Goal: Task Accomplishment & Management: Use online tool/utility

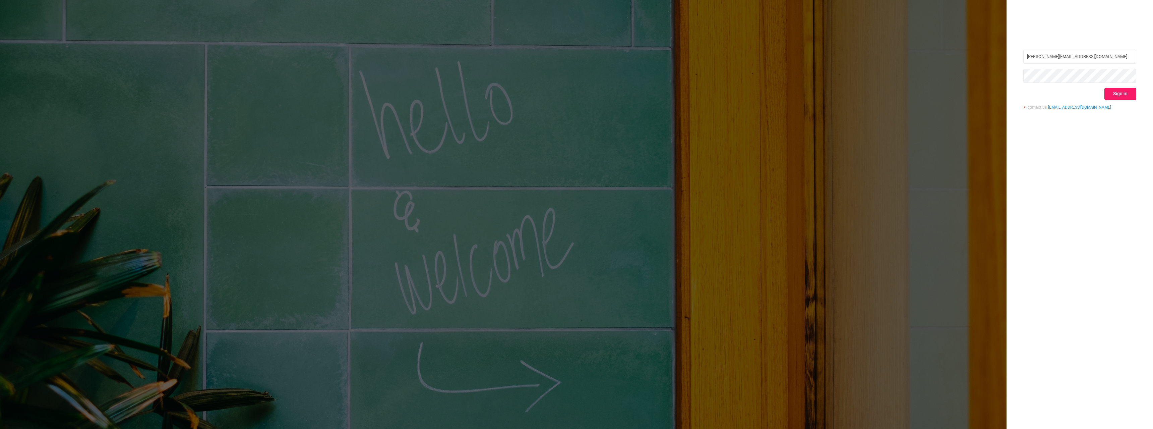
click at [1110, 91] on button "Sign in" at bounding box center [1120, 94] width 32 height 12
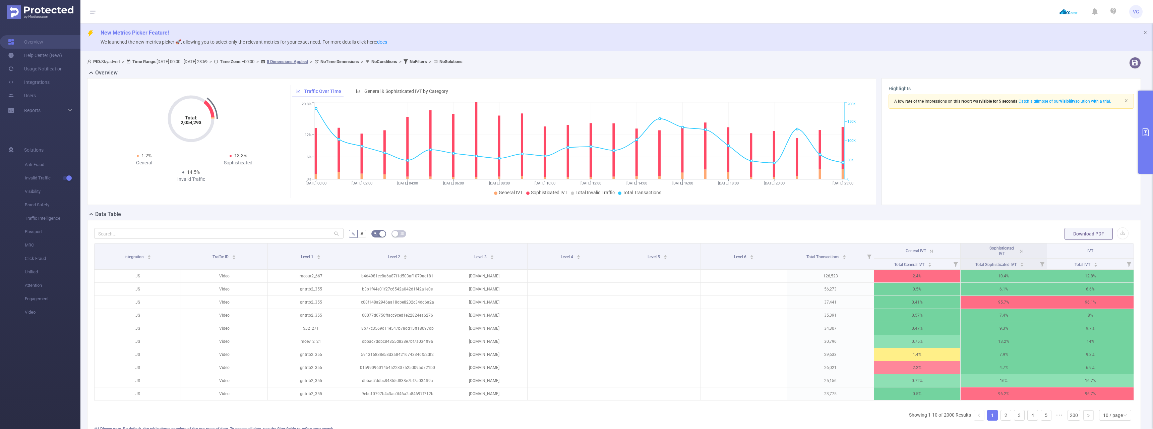
click at [1150, 132] on button "primary" at bounding box center [1145, 131] width 15 height 83
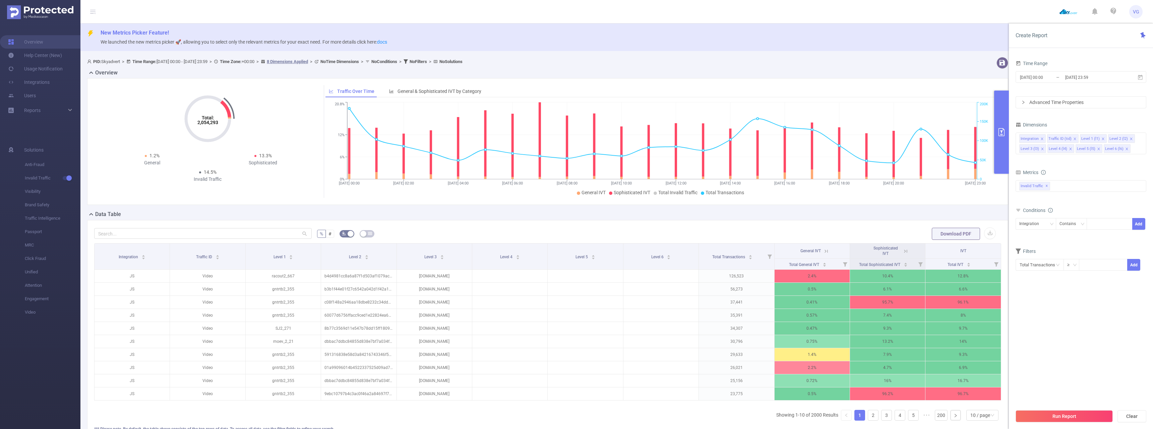
click at [1031, 174] on span "Metrics" at bounding box center [1026, 172] width 23 height 5
click at [1054, 183] on div "Invalid Traffic ✕" at bounding box center [1080, 186] width 131 height 12
click at [1049, 188] on strong "Anti-Fraud" at bounding box center [1043, 188] width 23 height 5
click at [1064, 306] on section "Time Range [DATE] 00:00 _ [DATE] 23:59 Advanced Time Properties Dimensions Inte…" at bounding box center [1080, 232] width 131 height 346
click at [1069, 148] on icon "icon: close" at bounding box center [1070, 148] width 2 height 2
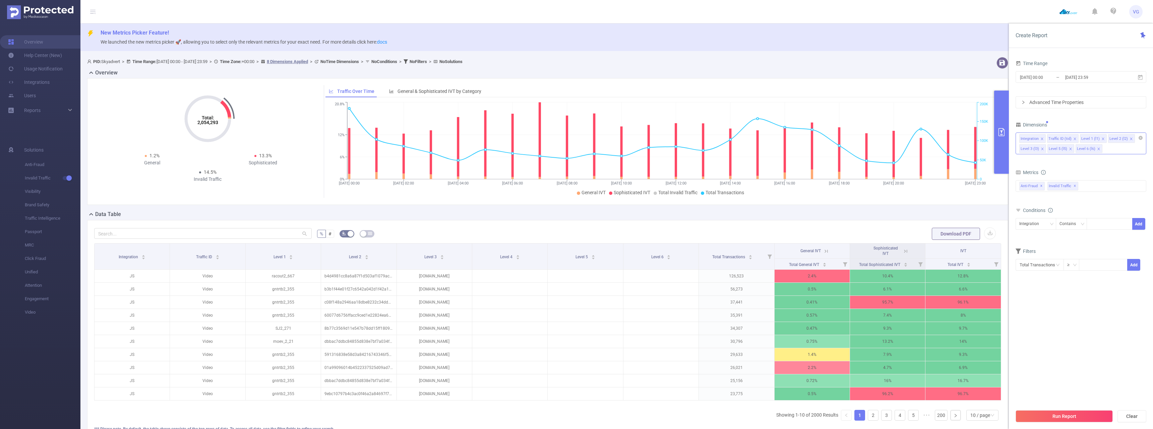
click at [1069, 148] on icon "icon: close" at bounding box center [1069, 148] width 3 height 3
click at [1051, 419] on button "Run Report" at bounding box center [1063, 416] width 97 height 12
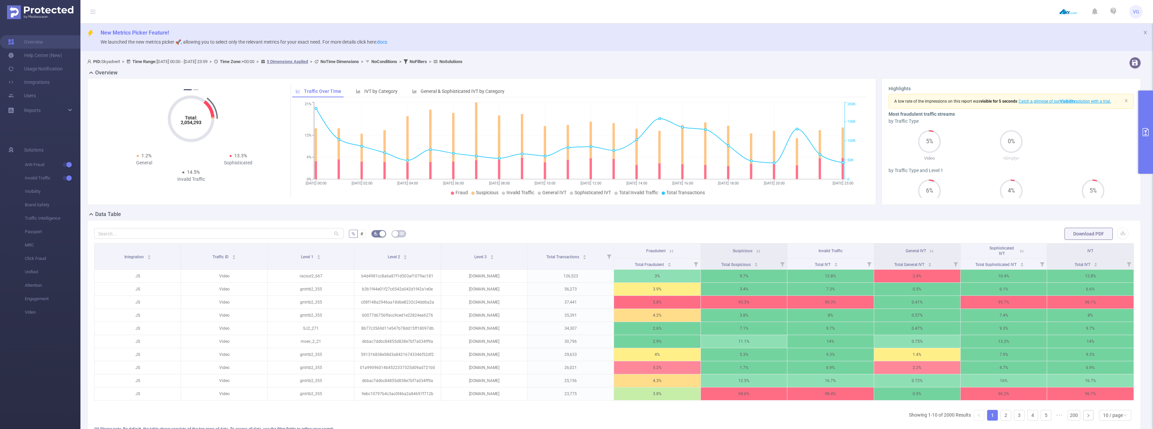
click at [198, 241] on div "% # Download PDF Integration Traffic ID Level 1 Level 2 Level 3 Total Transacti…" at bounding box center [613, 336] width 1039 height 218
click at [203, 231] on input "text" at bounding box center [218, 233] width 249 height 11
paste input "[URL][DOMAIN_NAME]"
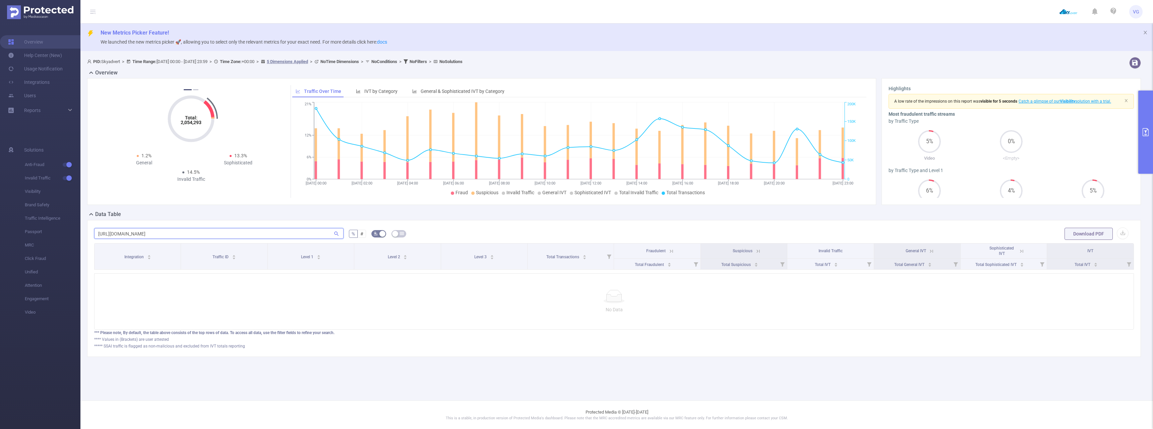
drag, startPoint x: 112, startPoint y: 232, endPoint x: 73, endPoint y: 231, distance: 38.5
click at [94, 231] on input "[URL][DOMAIN_NAME]" at bounding box center [218, 233] width 249 height 11
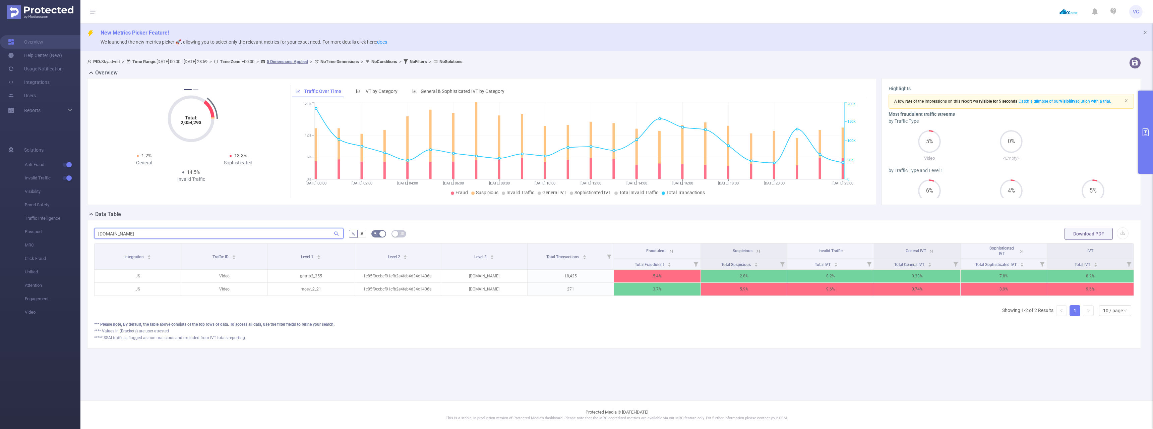
scroll to position [0, 1]
type input "[DOMAIN_NAME]"
click at [748, 251] on span "Suspicious" at bounding box center [741, 250] width 20 height 5
click at [757, 251] on icon at bounding box center [756, 251] width 6 height 6
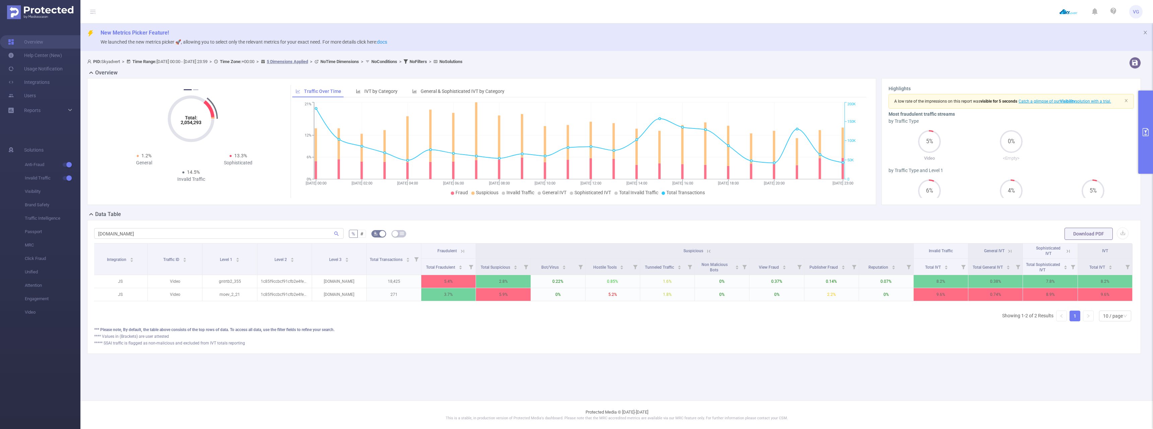
click at [708, 251] on icon at bounding box center [708, 250] width 3 height 3
